Goal: Task Accomplishment & Management: Manage account settings

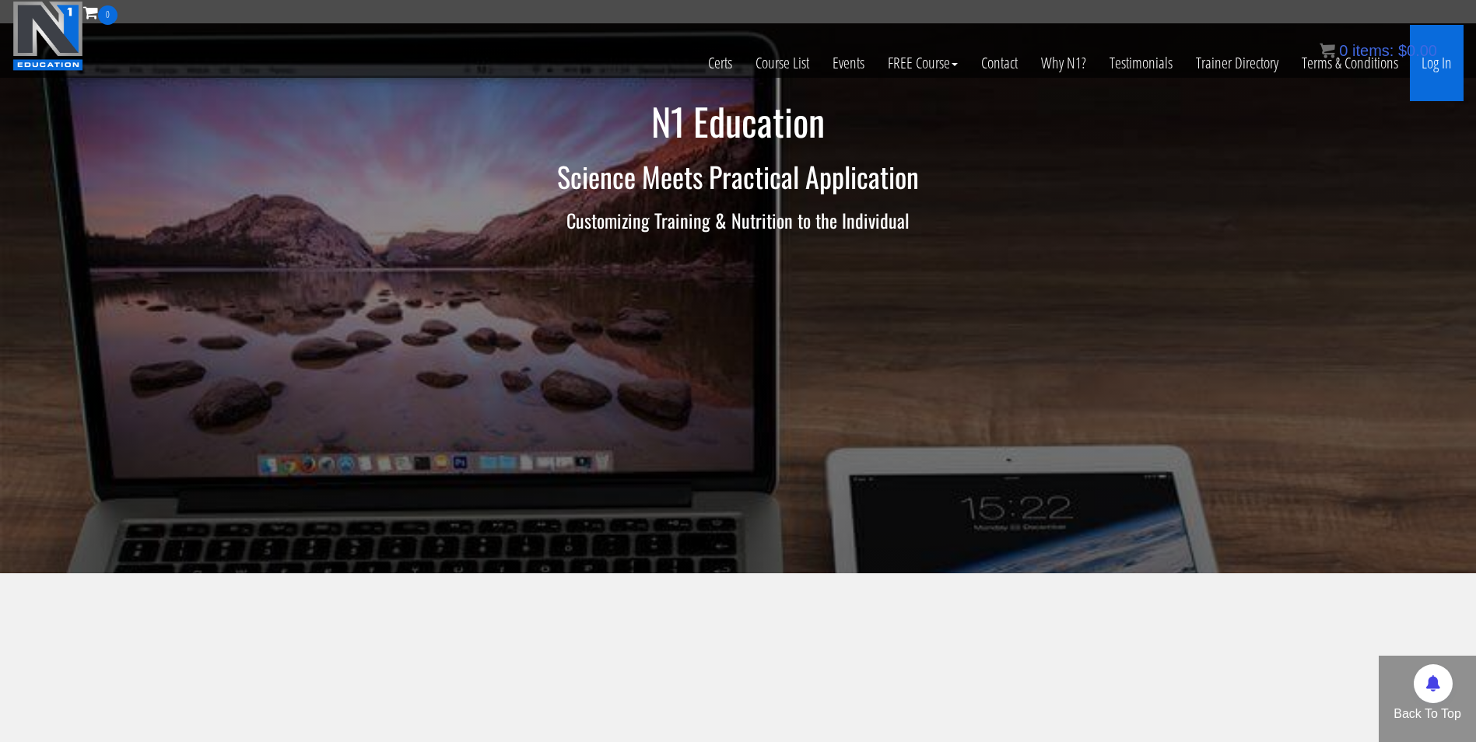
click at [1422, 62] on link "Log In" at bounding box center [1437, 63] width 54 height 76
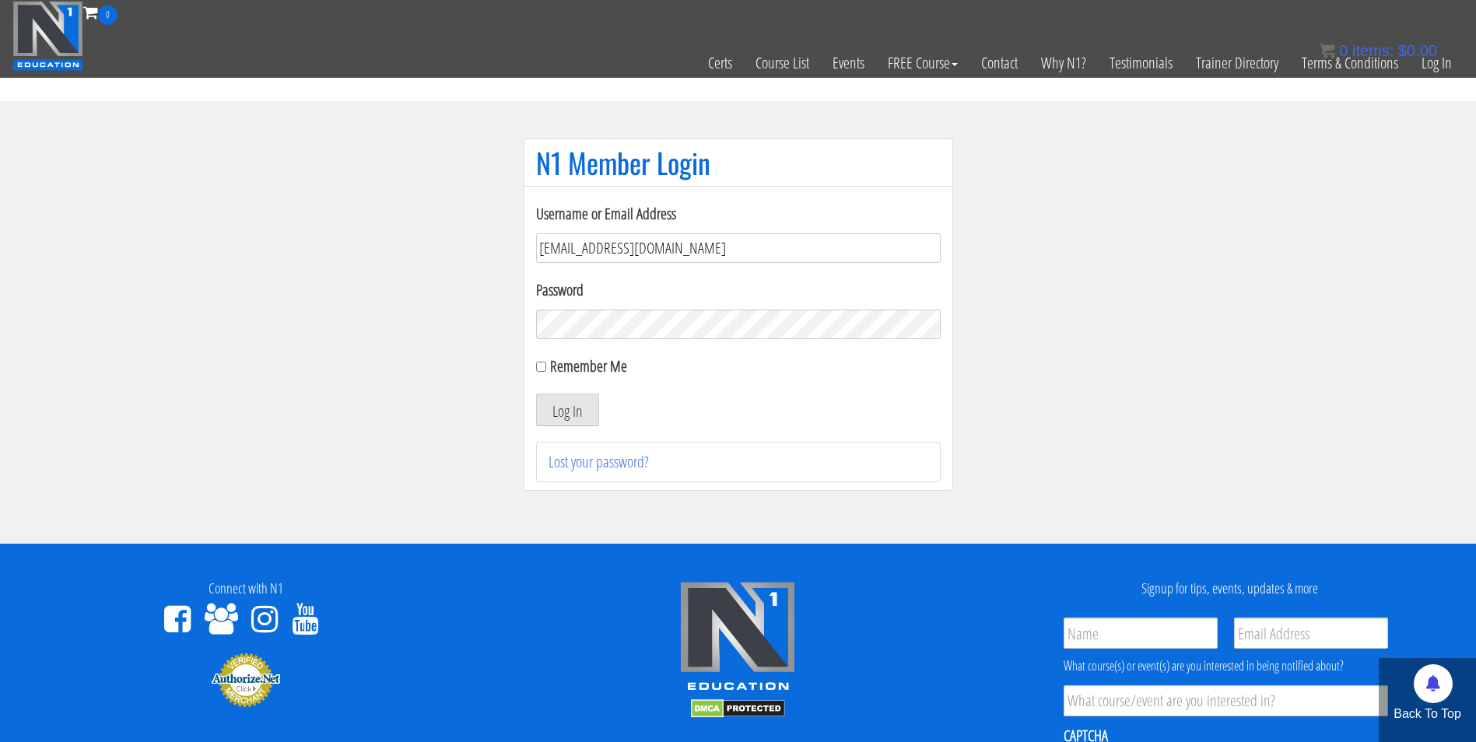
click at [667, 243] on input "[EMAIL_ADDRESS][DOMAIN_NAME]" at bounding box center [738, 248] width 405 height 30
type input "[EMAIL_ADDRESS][DOMAIN_NAME]"
click at [536, 394] on button "Log In" at bounding box center [567, 410] width 63 height 33
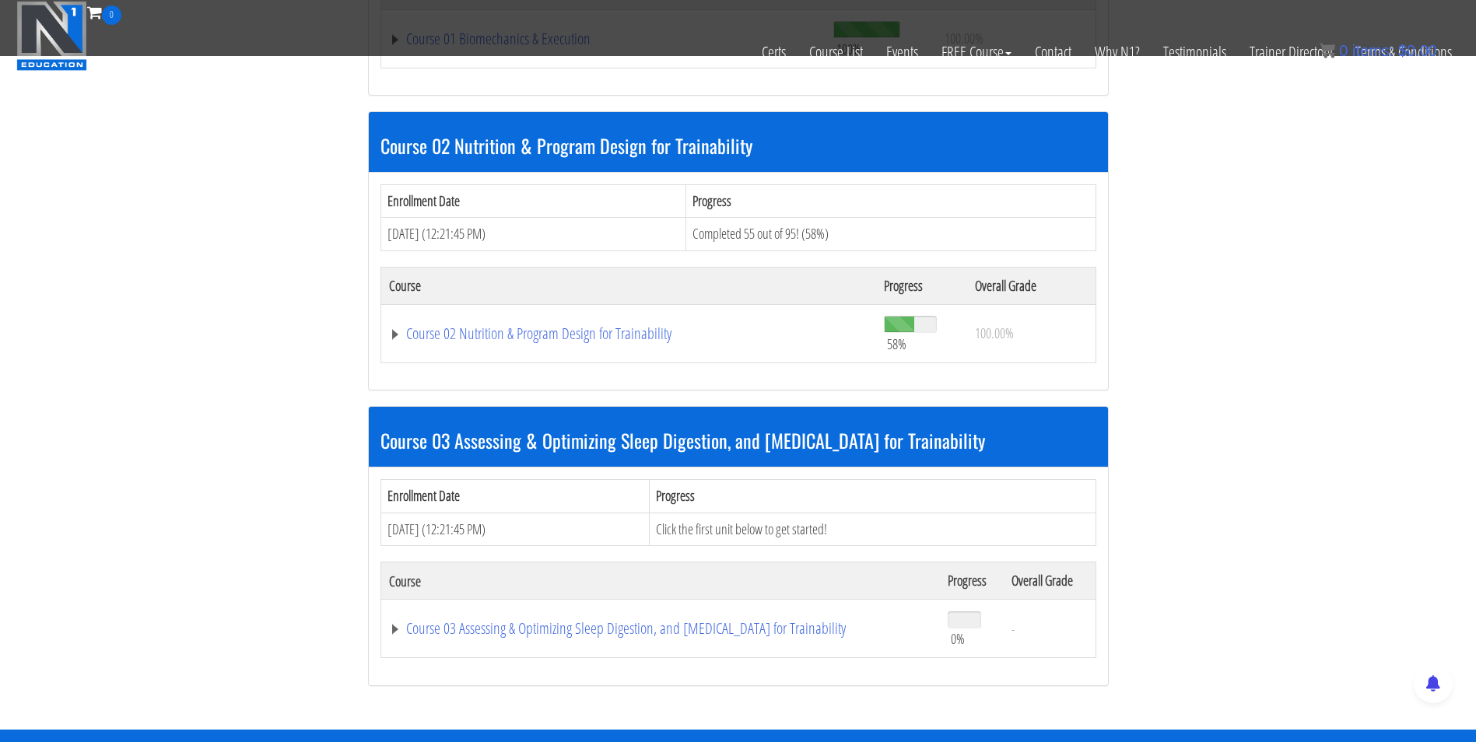
scroll to position [709, 0]
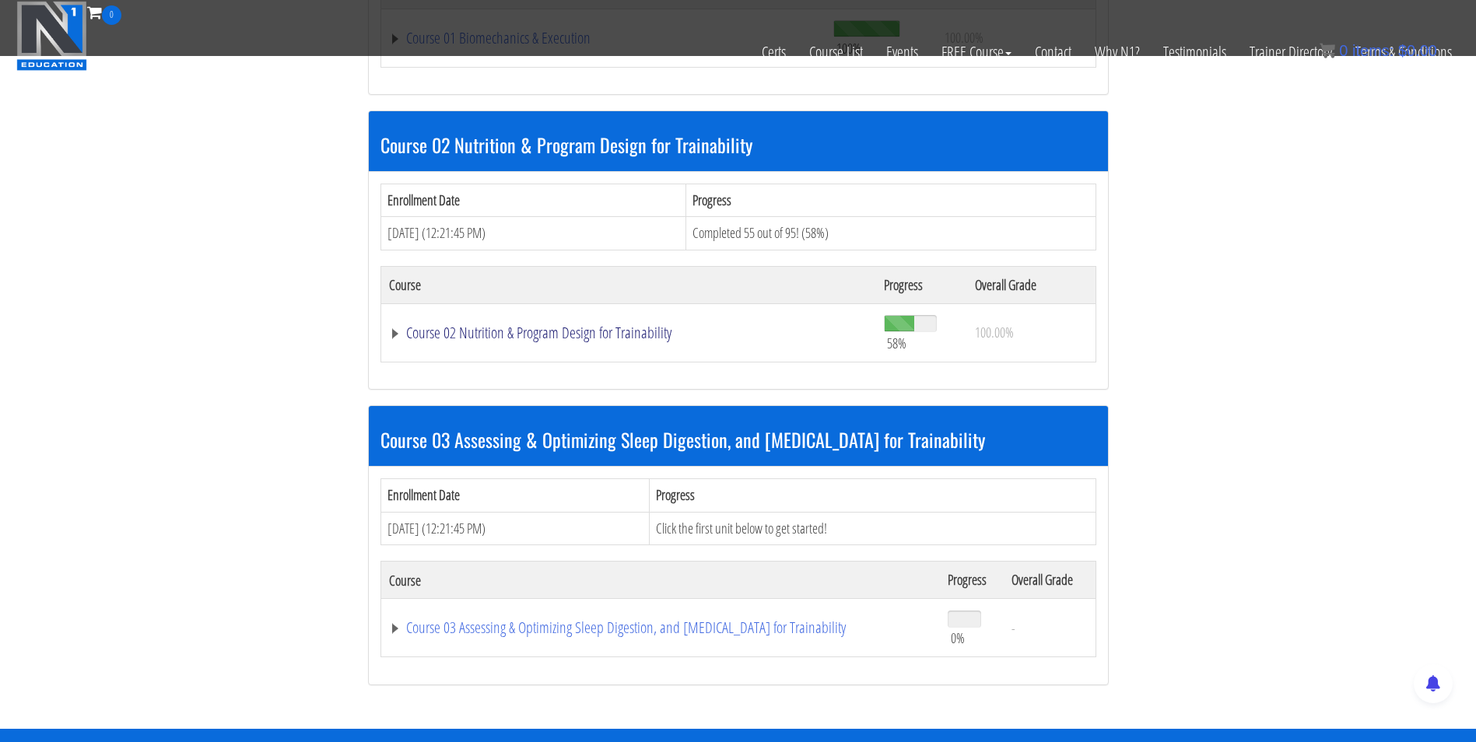
click at [527, 331] on link "Course 02 Nutrition & Program Design for Trainability" at bounding box center [629, 333] width 480 height 16
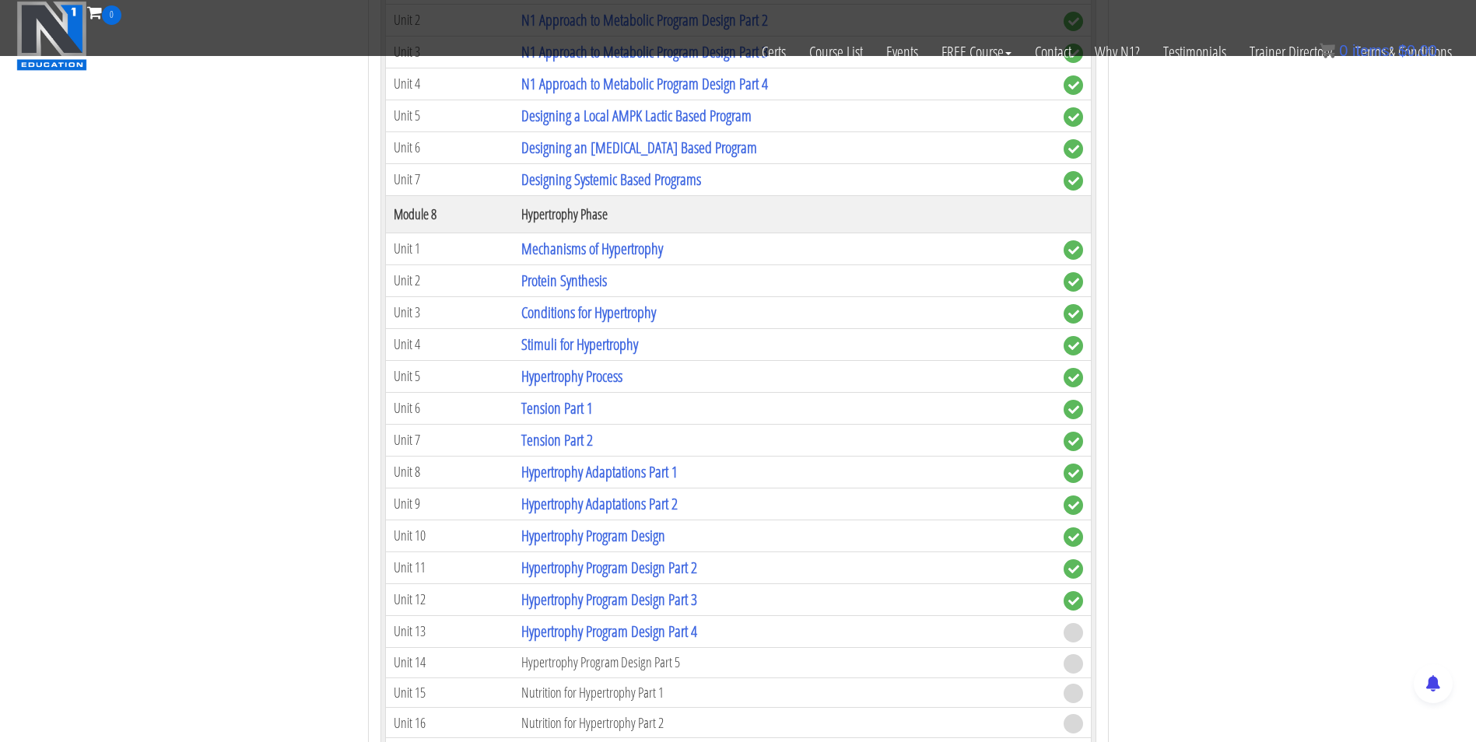
scroll to position [2544, 0]
click at [660, 630] on link "Hypertrophy Program Design Part 4" at bounding box center [609, 632] width 176 height 21
